Goal: Find specific page/section: Find specific page/section

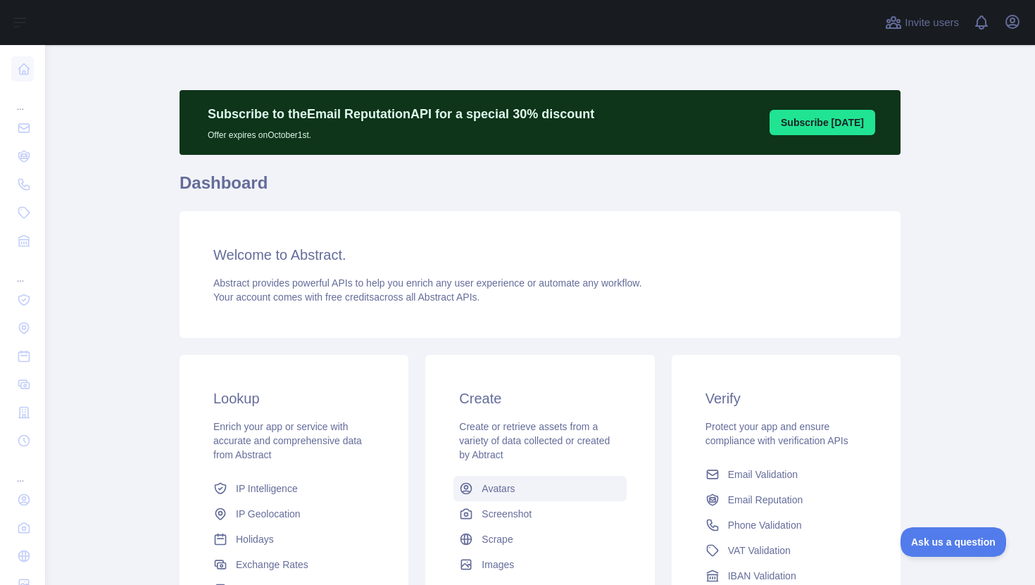
click at [502, 495] on span "Avatars" at bounding box center [498, 489] width 33 height 14
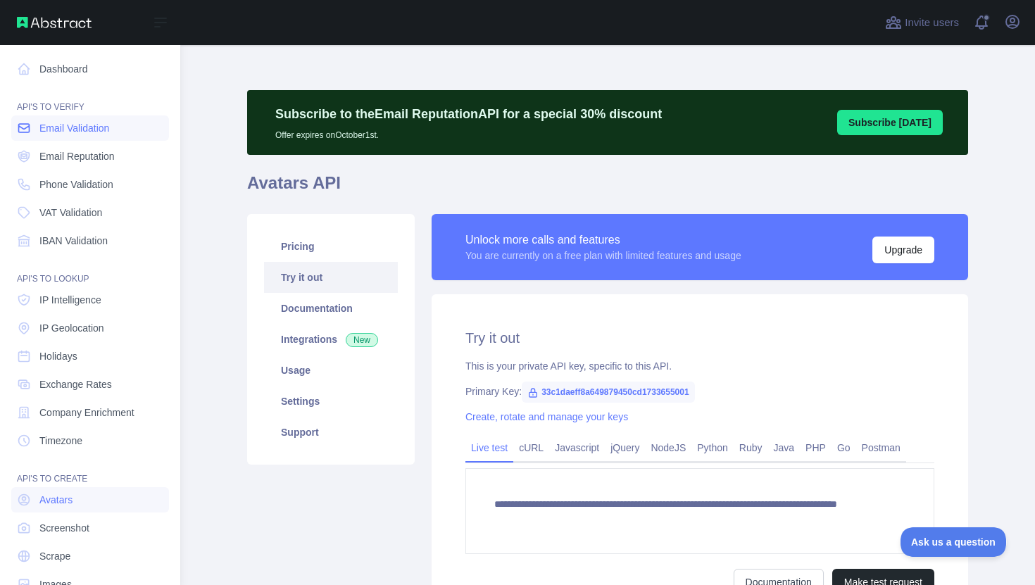
click at [58, 127] on span "Email Validation" at bounding box center [74, 128] width 70 height 14
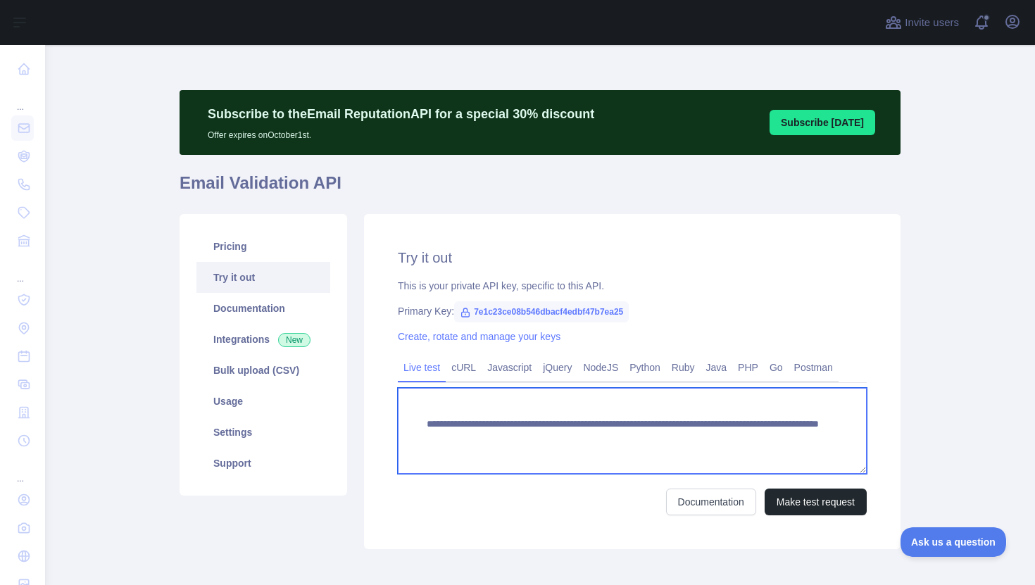
drag, startPoint x: 620, startPoint y: 425, endPoint x: 429, endPoint y: 427, distance: 191.5
click at [429, 427] on textarea "**********" at bounding box center [632, 431] width 469 height 86
